Goal: Transaction & Acquisition: Purchase product/service

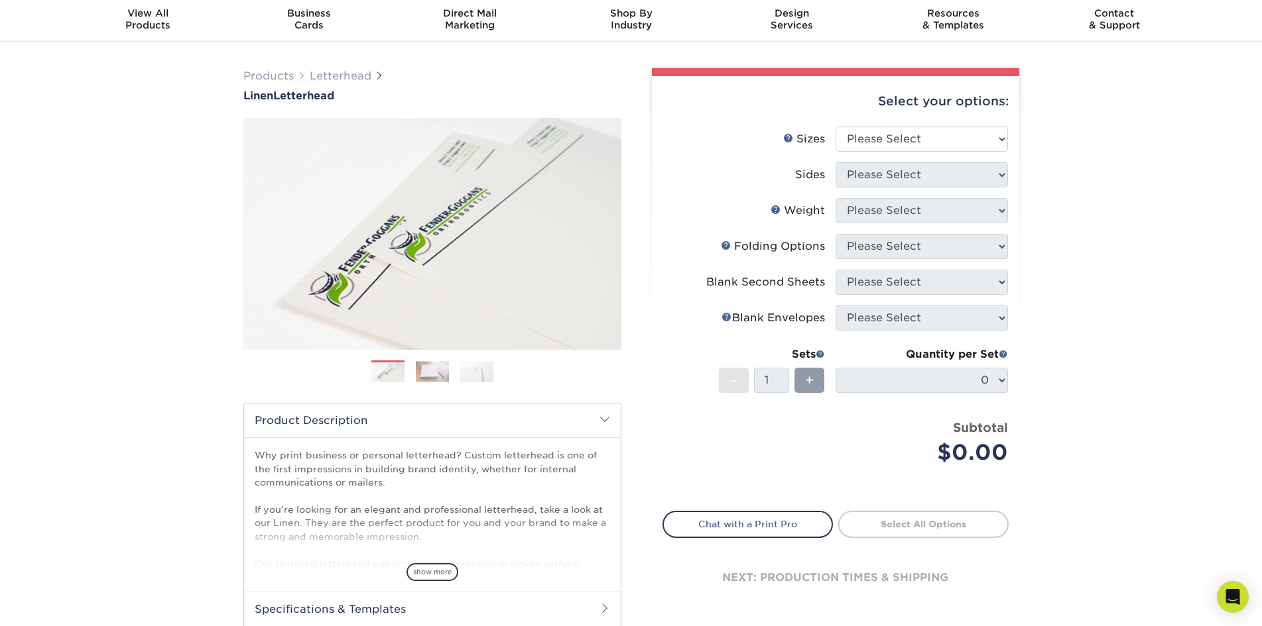
scroll to position [66, 0]
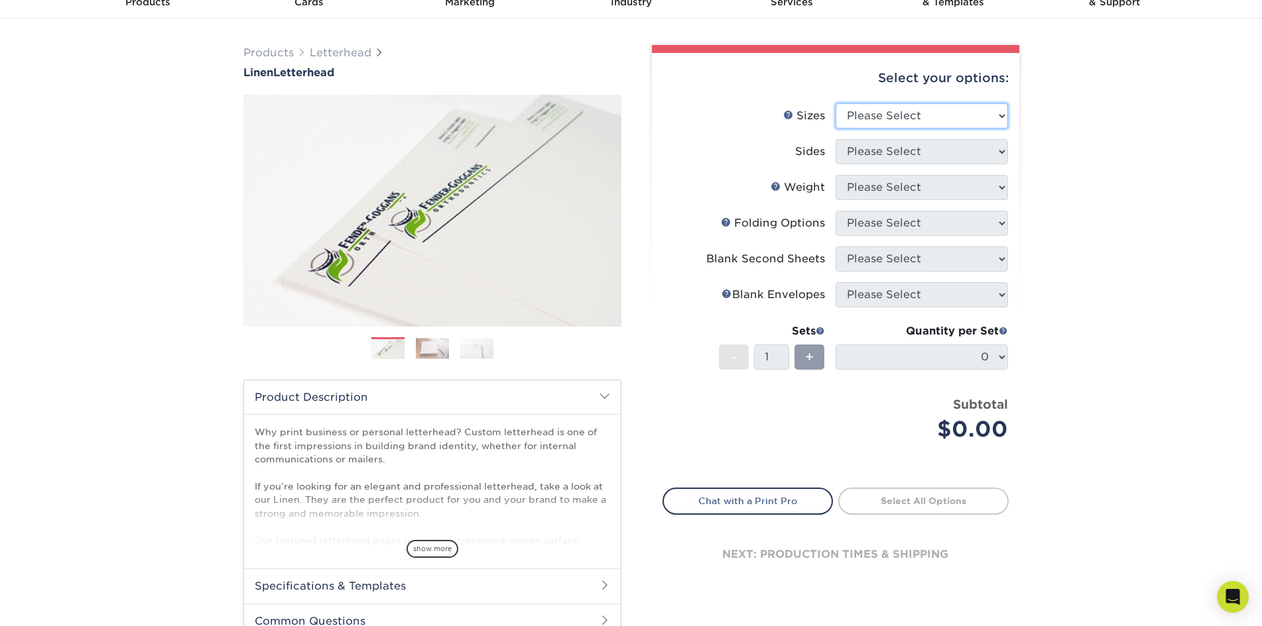
click at [978, 107] on select "Please Select 5.5" x 8.5" 8.5" x 11" 8.5" x 14" 11" x 17"" at bounding box center [921, 115] width 172 height 25
select select "8.50x11.00"
click at [835, 103] on select "Please Select 5.5" x 8.5" 8.5" x 11" 8.5" x 14" 11" x 17"" at bounding box center [921, 115] width 172 height 25
click at [934, 159] on select "Please Select Print Both Sides Print Front Only" at bounding box center [921, 151] width 172 height 25
select select "32d3c223-f82c-492b-b915-ba065a00862f"
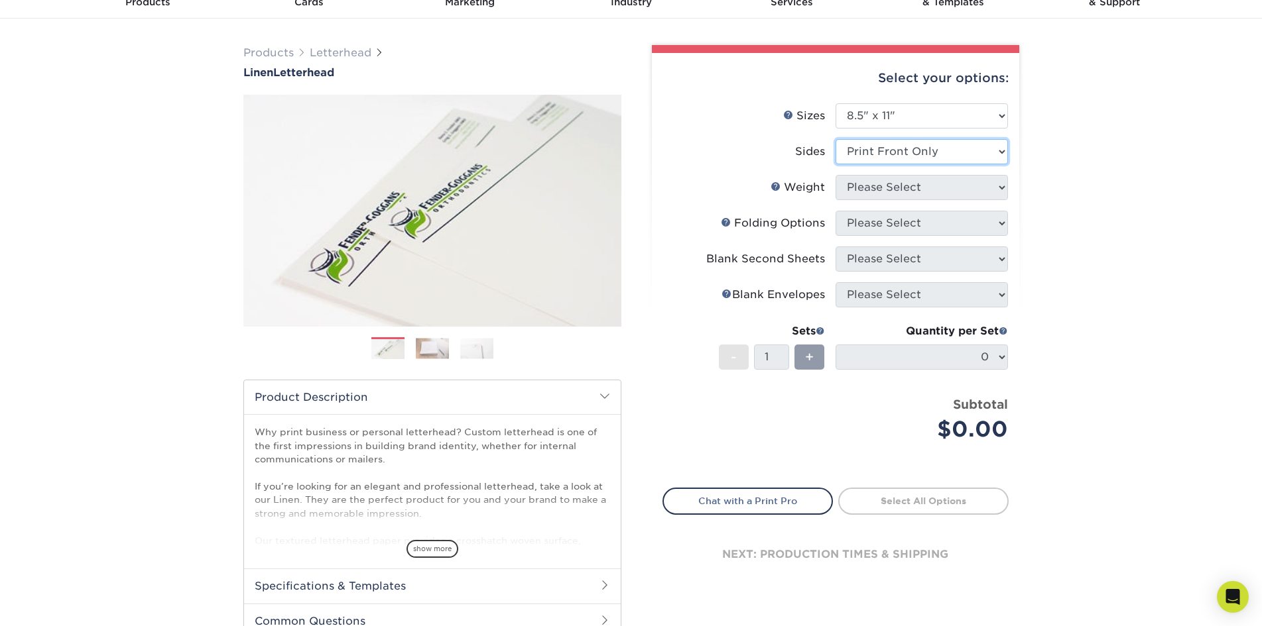
click at [835, 139] on select "Please Select Print Both Sides Print Front Only" at bounding box center [921, 151] width 172 height 25
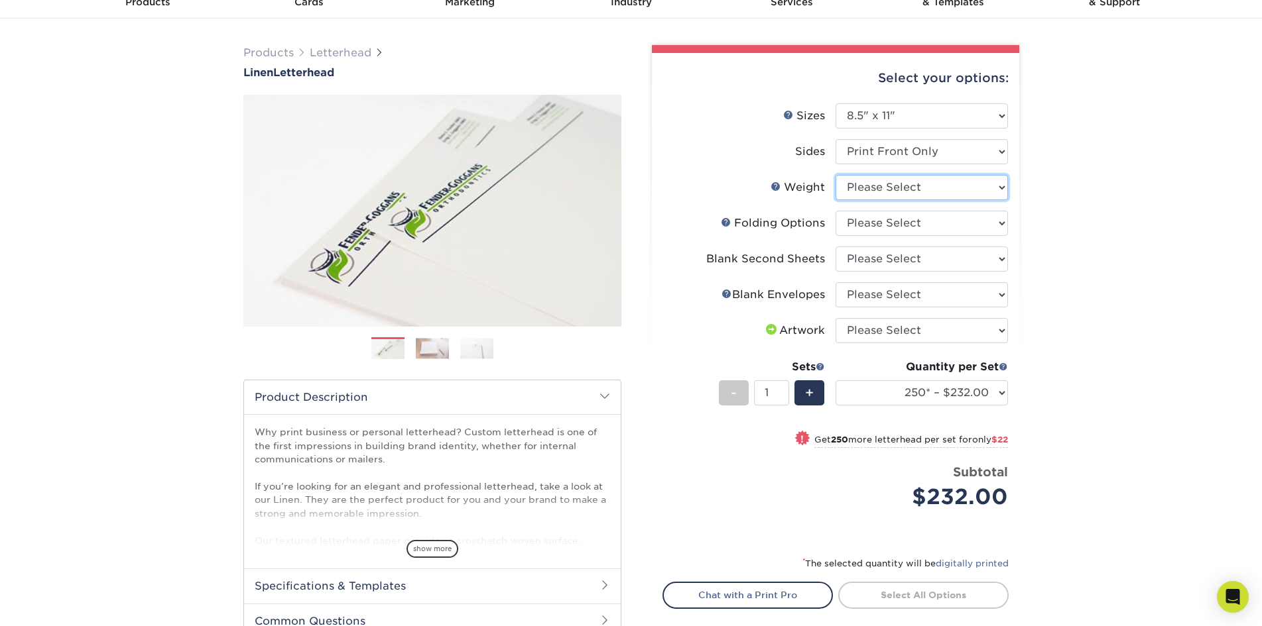
click at [978, 191] on select "Please Select 70LB" at bounding box center [921, 187] width 172 height 25
select select "70LB"
click at [835, 175] on select "Please Select 70LB" at bounding box center [921, 187] width 172 height 25
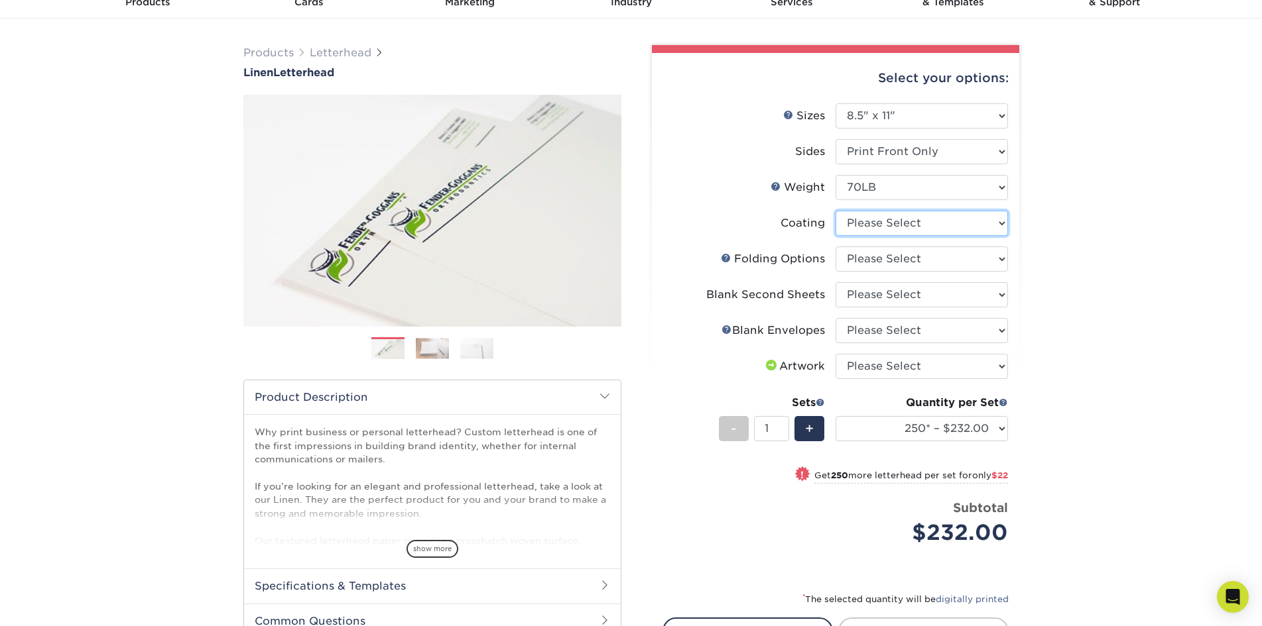
click at [889, 228] on select at bounding box center [921, 223] width 172 height 25
select select "3e7618de-abca-4bda-9f97-8b9129e913d8"
click at [835, 211] on select at bounding box center [921, 223] width 172 height 25
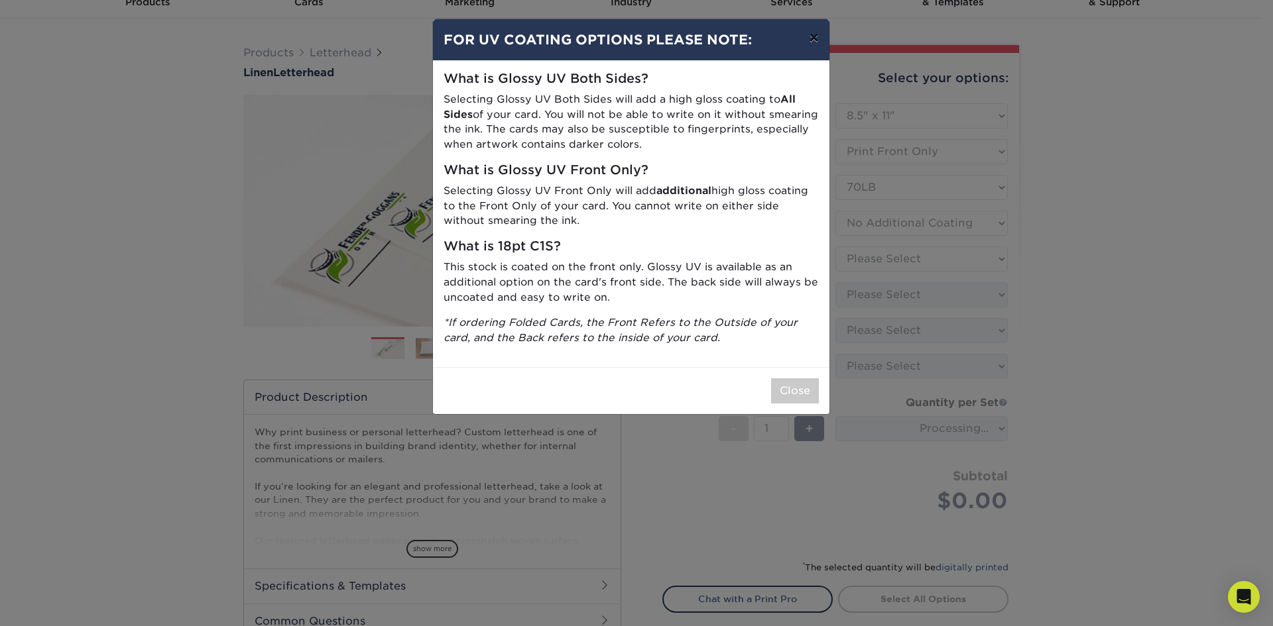
click at [808, 37] on button "×" at bounding box center [813, 37] width 30 height 37
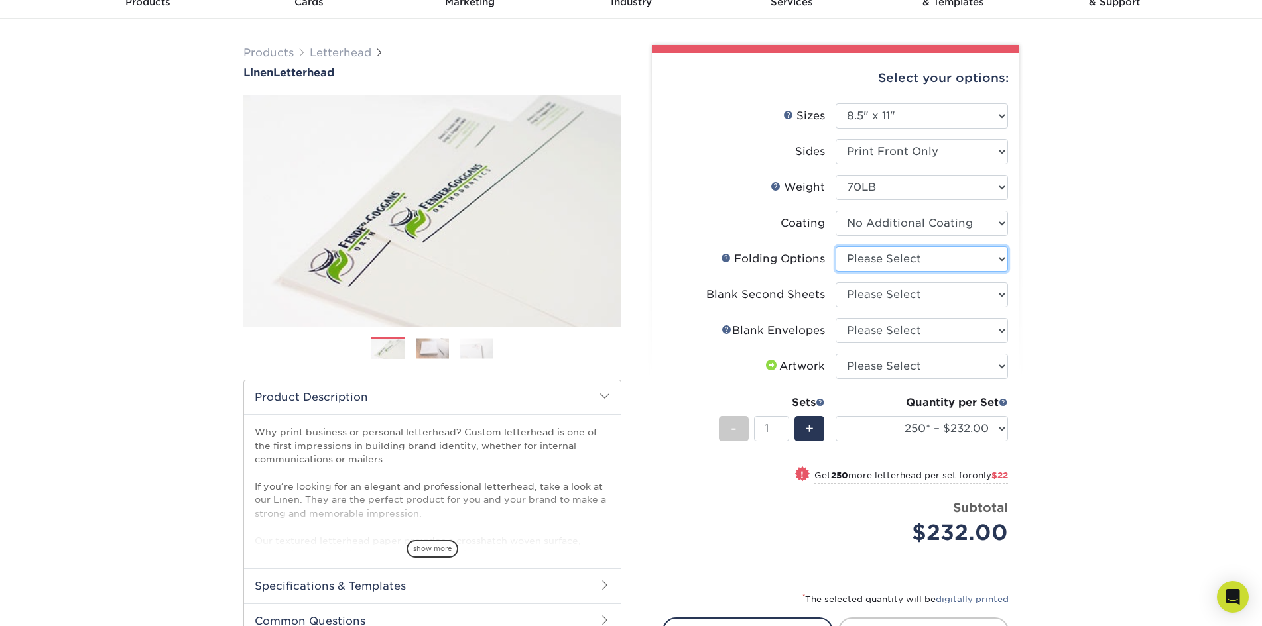
click at [923, 258] on select "Please Select FLAT - No Folding Accordion Fold Half-Fold (Vertical) Half-Fold (…" at bounding box center [921, 259] width 172 height 25
select select "9b1d5825-34d1-4721-9874-ed79abb003d7"
click at [835, 247] on select "Please Select FLAT - No Folding Accordion Fold Half-Fold (Vertical) Half-Fold (…" at bounding box center [921, 259] width 172 height 25
click at [920, 294] on select "Please Select No second blank sheets Yes 250 blank sheets Yes 500 blank sheets …" at bounding box center [921, 294] width 172 height 25
select select "d48b310c-da88-4c93-b81d-f10cde0b059e"
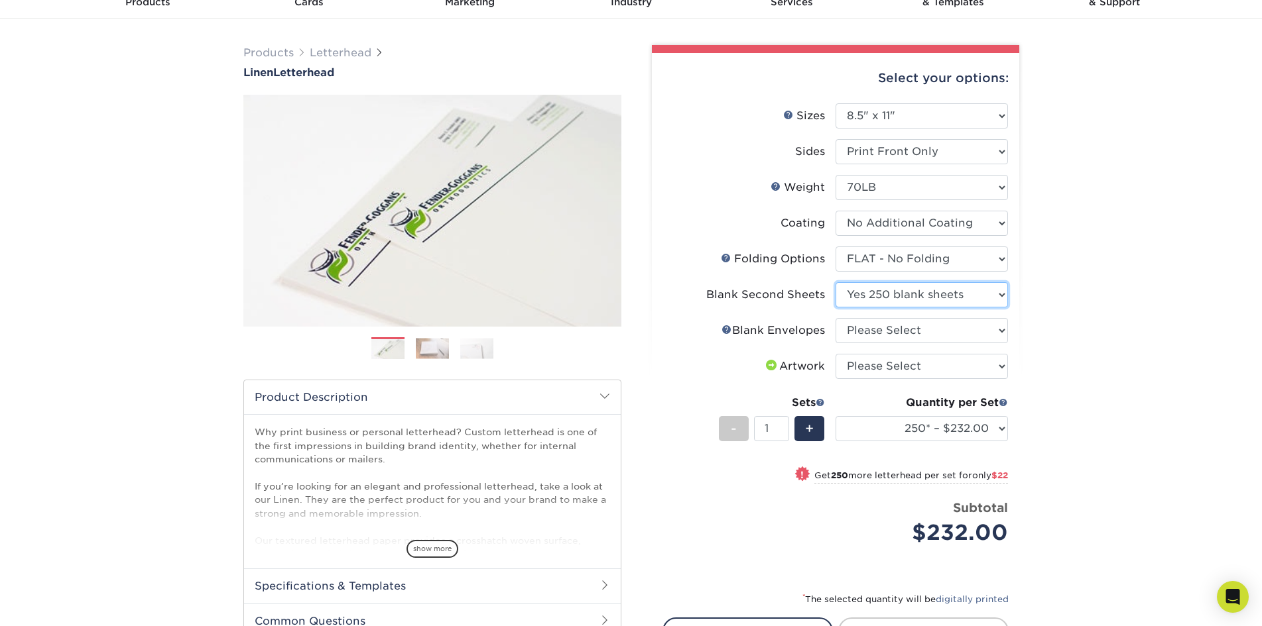
click at [835, 282] on select "Please Select No second blank sheets Yes 250 blank sheets Yes 500 blank sheets …" at bounding box center [921, 294] width 172 height 25
click at [905, 325] on select "Please Select No Blank Envelopes Yes 1000 Linen Envelopes NO 10 Yes 10000 Linen…" at bounding box center [921, 330] width 172 height 25
click at [768, 317] on li "Blank Second Sheets Please Select No second blank sheets Yes 250 blank sheets Y…" at bounding box center [835, 300] width 345 height 36
click at [925, 422] on select "250* – $248.10 500* – $270.10 750 – $285.10 1000 – $299.10 1500 – $343.10 2000 …" at bounding box center [921, 428] width 172 height 25
